Goal: Task Accomplishment & Management: Use online tool/utility

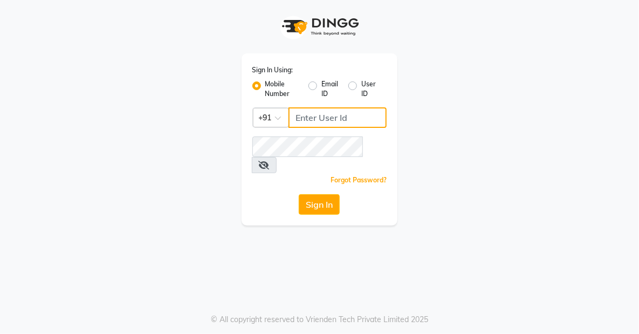
type input "8905996535"
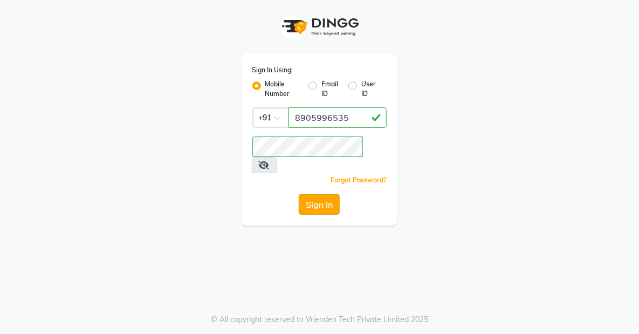
click at [329, 194] on button "Sign In" at bounding box center [319, 204] width 41 height 20
